Goal: Information Seeking & Learning: Learn about a topic

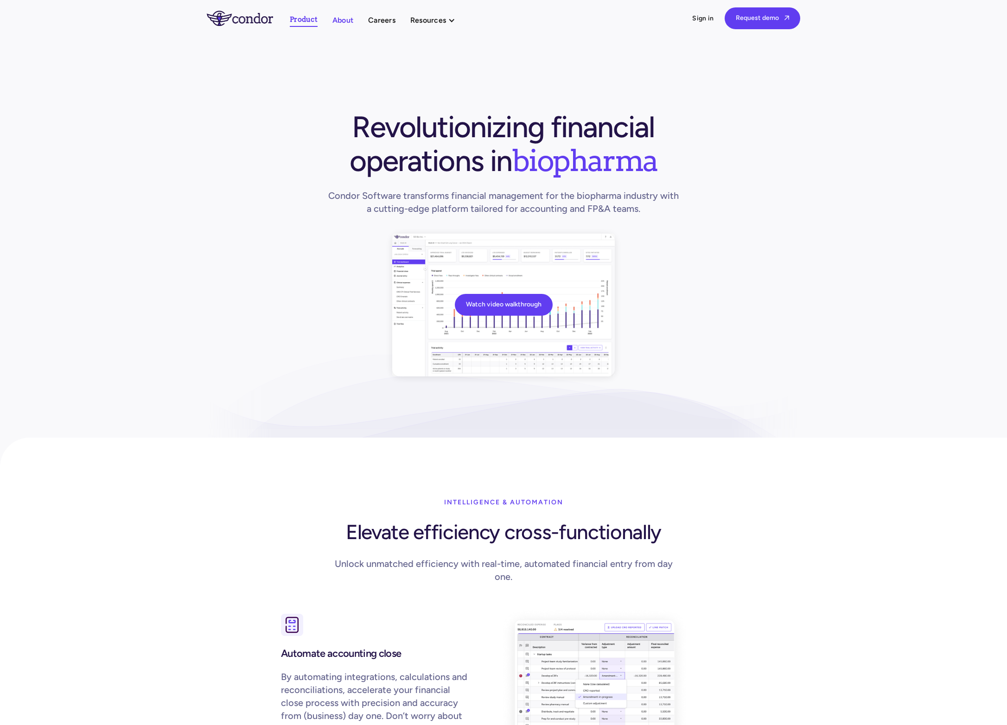
click at [337, 21] on link "About" at bounding box center [342, 20] width 21 height 13
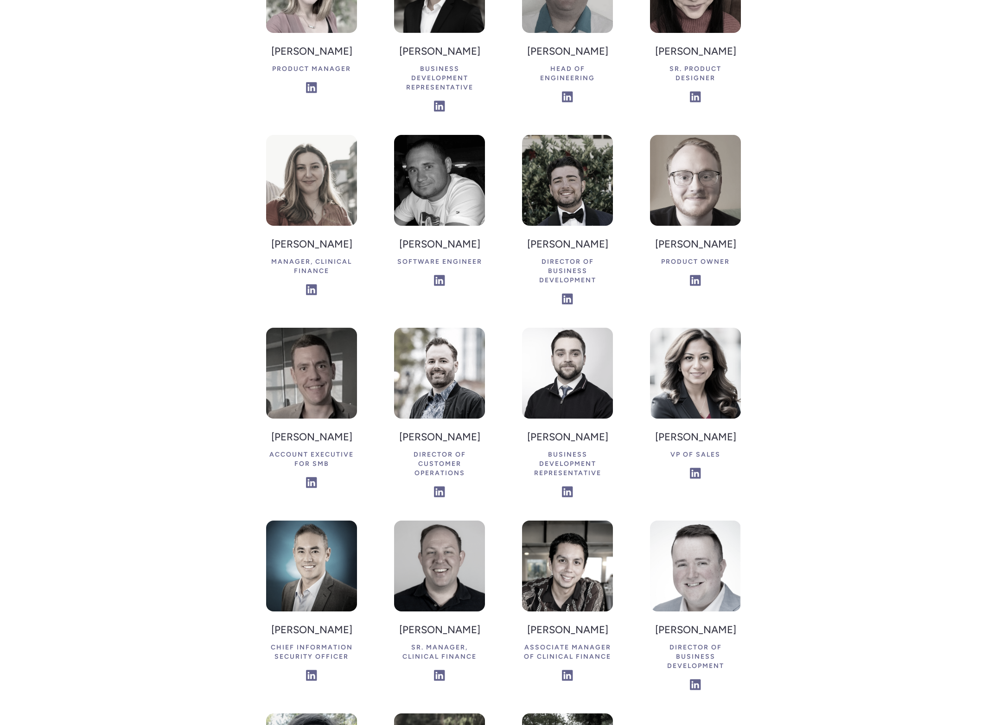
scroll to position [1636, 0]
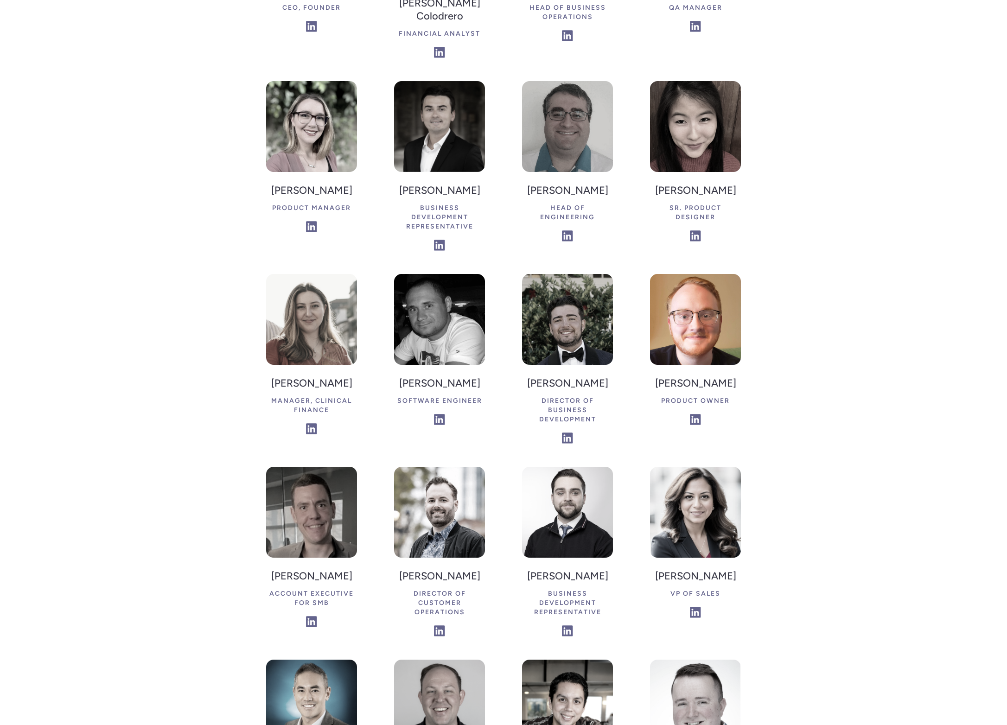
click at [701, 274] on img at bounding box center [695, 319] width 91 height 91
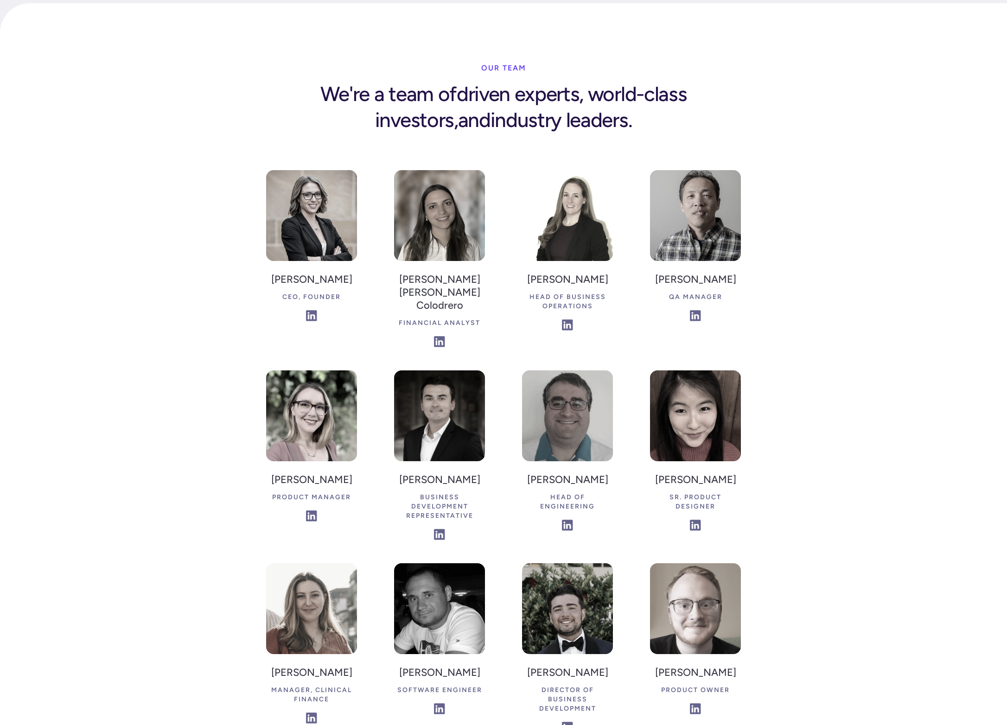
scroll to position [1629, 0]
